Goal: Task Accomplishment & Management: Use online tool/utility

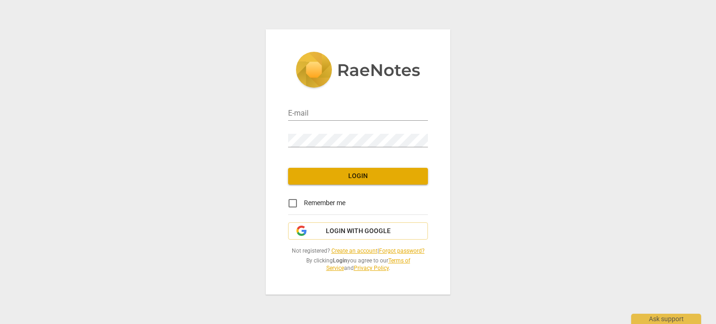
type input "dbrenkel@gmail.com"
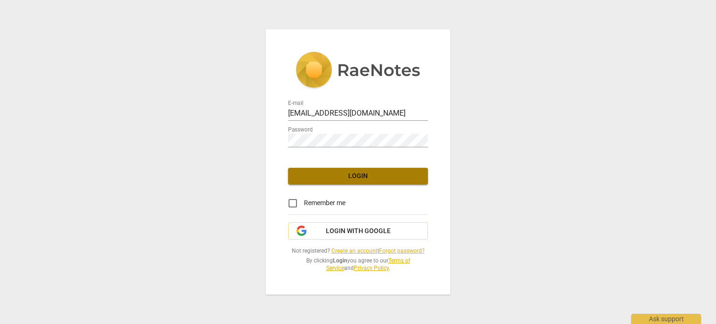
click at [379, 176] on span "Login" at bounding box center [357, 175] width 125 height 9
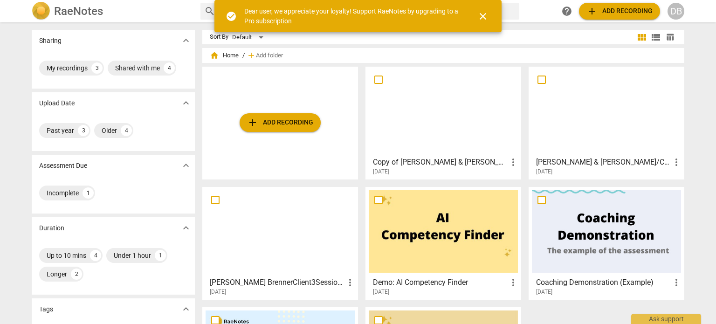
click at [513, 159] on span "more_vert" at bounding box center [512, 162] width 11 height 11
click at [522, 180] on li "Delete" at bounding box center [523, 184] width 35 height 22
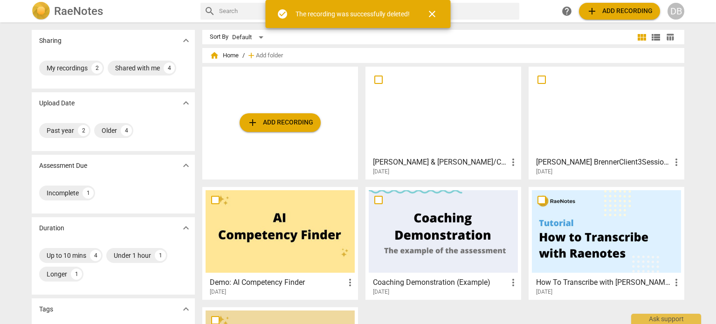
click at [284, 115] on button "add Add recording" at bounding box center [280, 122] width 81 height 19
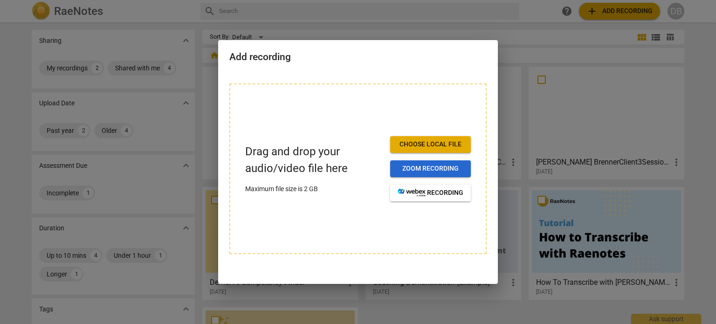
click at [438, 165] on span "Zoom recording" at bounding box center [430, 168] width 66 height 9
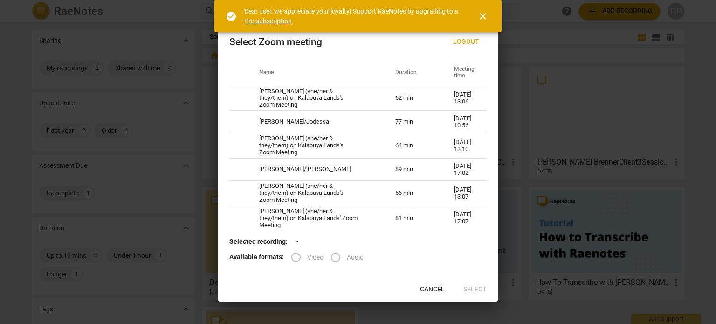
click at [480, 14] on span "close" at bounding box center [482, 16] width 11 height 11
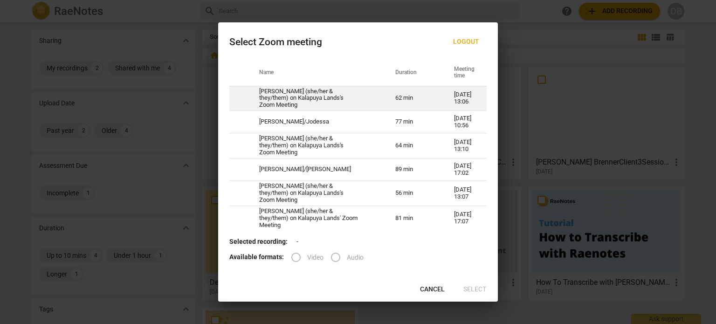
click at [431, 99] on td "62 min" at bounding box center [413, 98] width 59 height 25
radio input "true"
click at [431, 99] on td "62 min" at bounding box center [413, 98] width 59 height 25
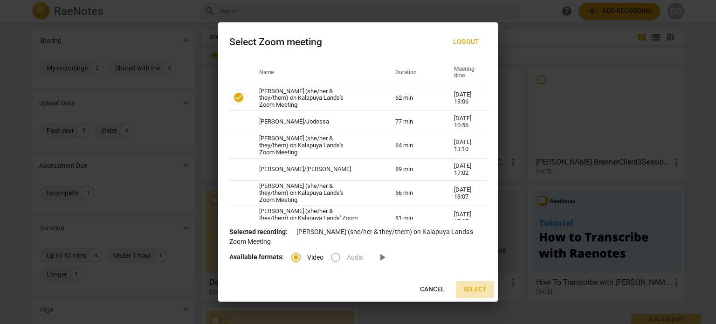
click at [473, 290] on span "Select" at bounding box center [474, 289] width 23 height 9
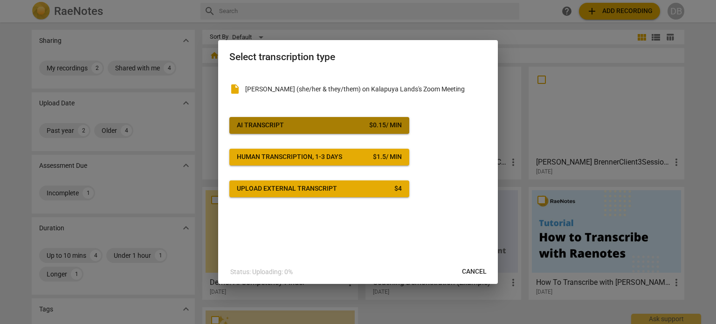
click at [343, 121] on span "AI Transcript $ 0.15 / min" at bounding box center [319, 125] width 165 height 9
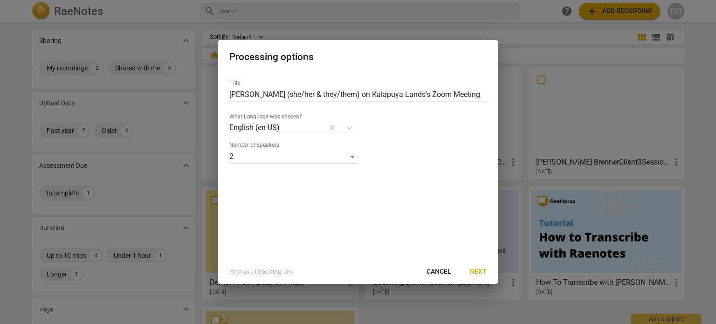
click at [484, 274] on span "Next" at bounding box center [478, 271] width 17 height 9
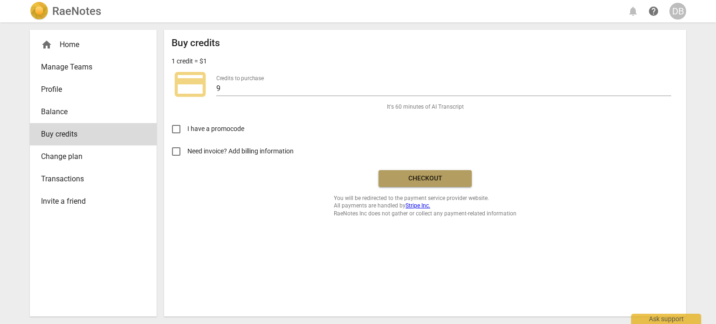
click at [392, 178] on span "Checkout" at bounding box center [425, 178] width 78 height 9
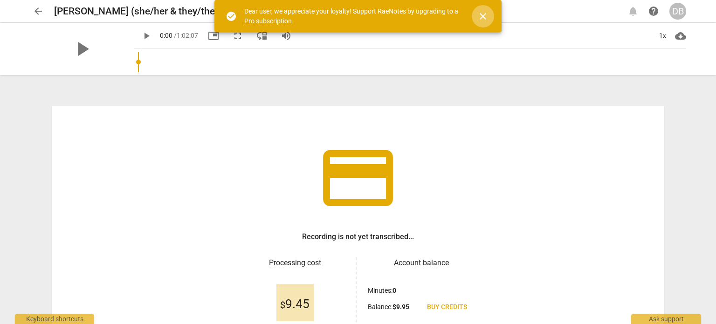
click at [480, 18] on span "close" at bounding box center [482, 16] width 11 height 11
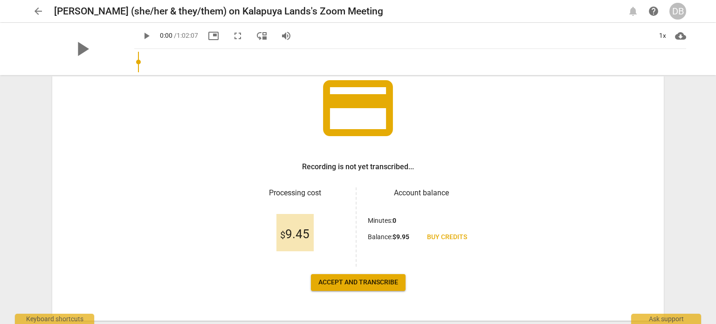
scroll to position [96, 0]
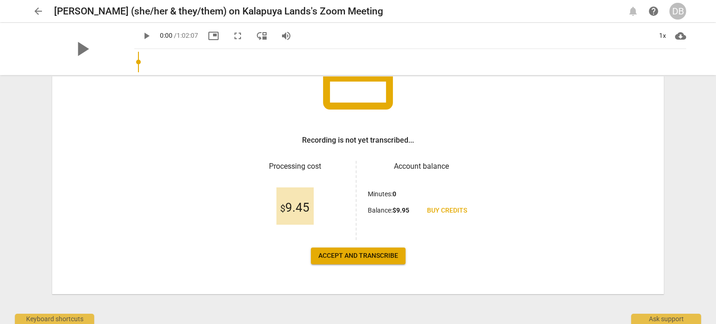
click at [365, 254] on span "Accept and transcribe" at bounding box center [358, 255] width 80 height 9
